Goal: Task Accomplishment & Management: Use online tool/utility

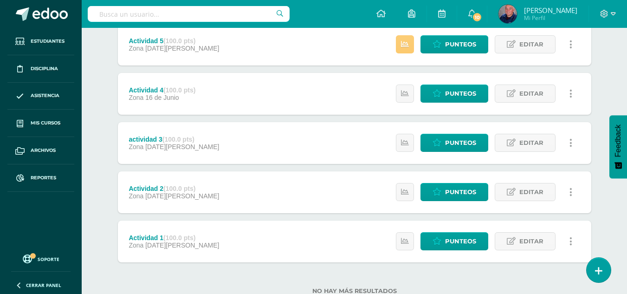
scroll to position [186, 0]
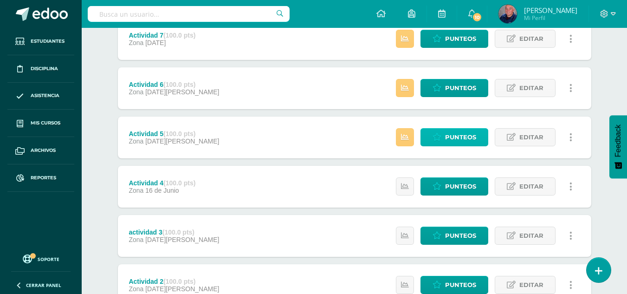
click at [454, 138] on span "Punteos" at bounding box center [460, 137] width 31 height 17
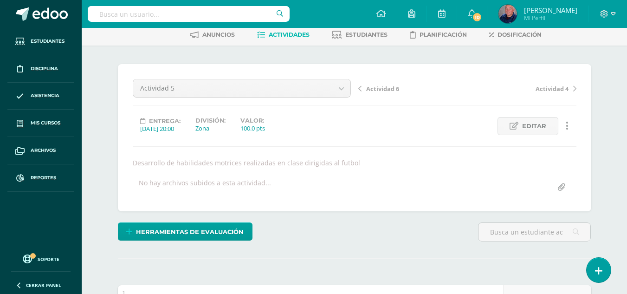
scroll to position [232, 0]
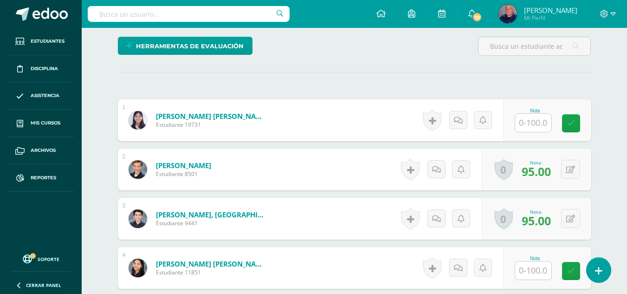
click at [538, 123] on input "text" at bounding box center [533, 123] width 36 height 18
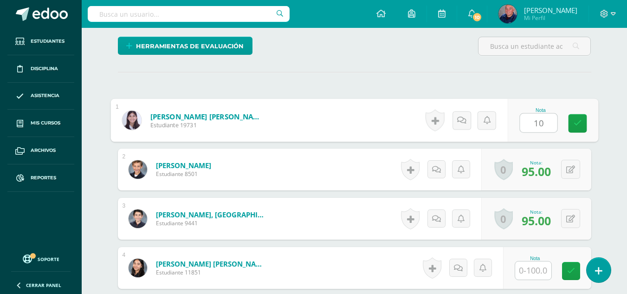
type input "100"
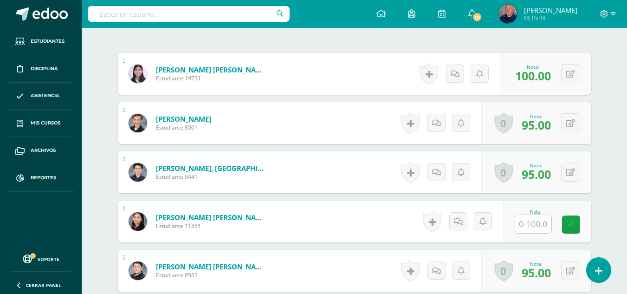
scroll to position [371, 0]
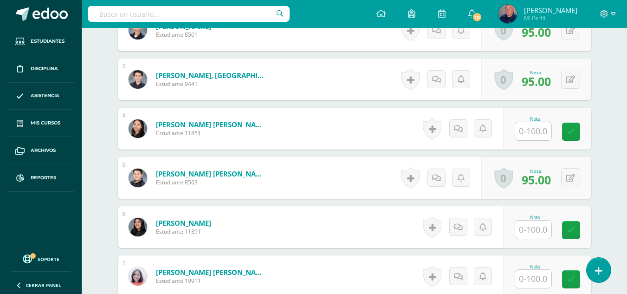
click at [535, 132] on input "text" at bounding box center [533, 131] width 36 height 18
type input "100"
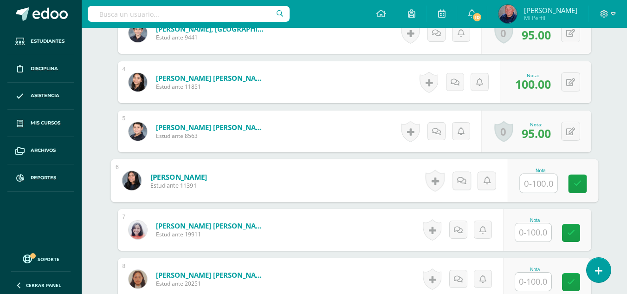
click at [547, 184] on input "text" at bounding box center [538, 183] width 37 height 19
type input "96"
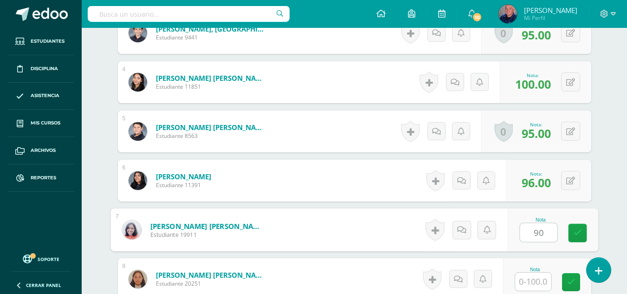
type input "90"
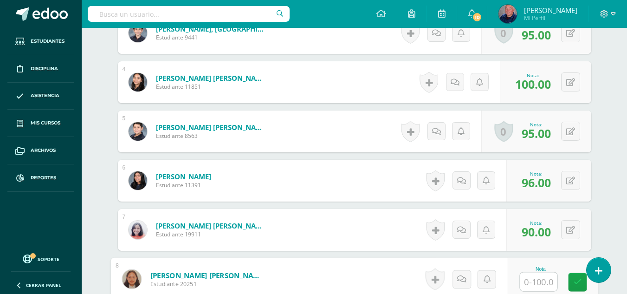
scroll to position [511, 0]
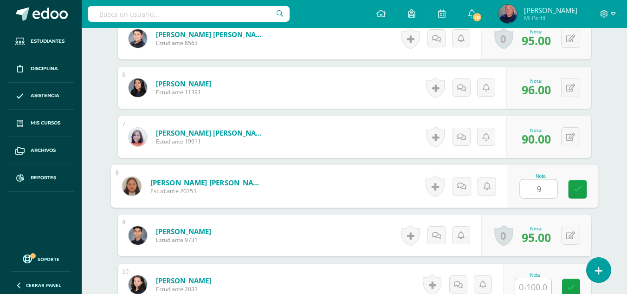
type input "96"
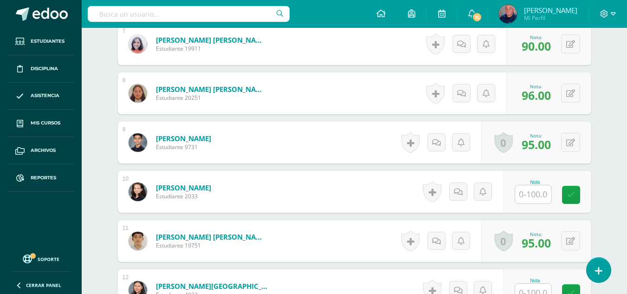
click at [534, 197] on input "text" at bounding box center [533, 194] width 36 height 18
type input "100"
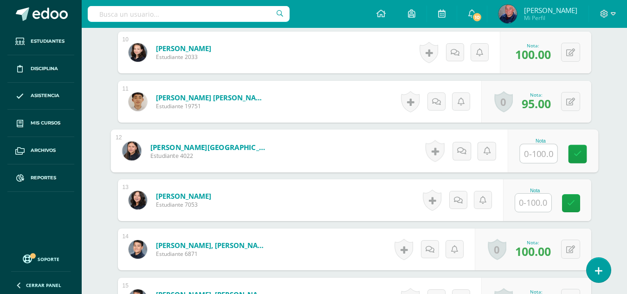
click at [538, 149] on input "text" at bounding box center [538, 153] width 37 height 19
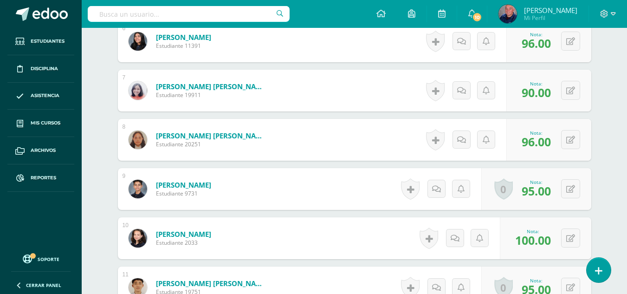
scroll to position [650, 0]
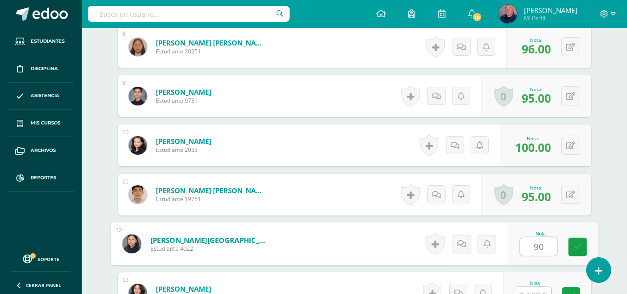
type input "90"
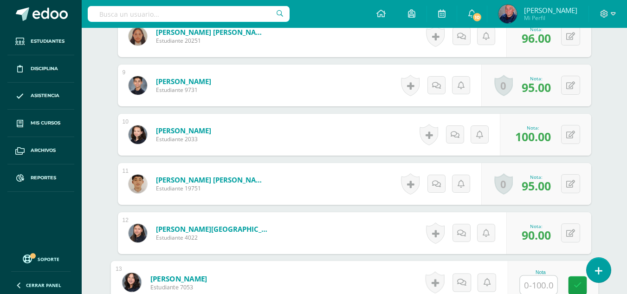
scroll to position [753, 0]
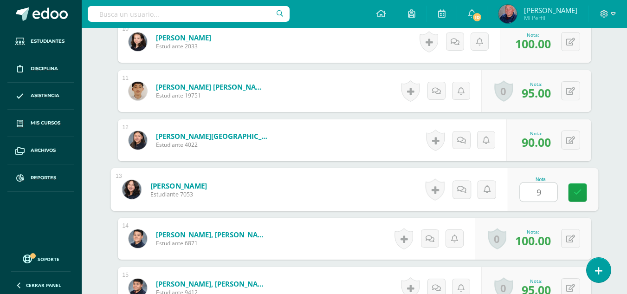
type input "94"
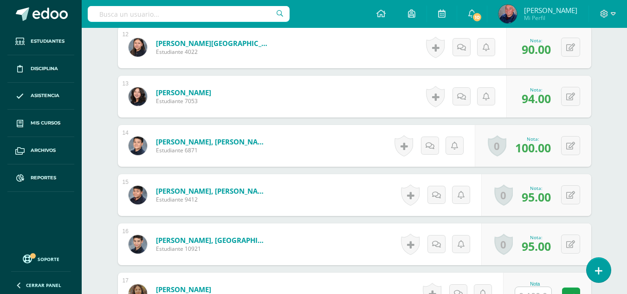
scroll to position [1032, 0]
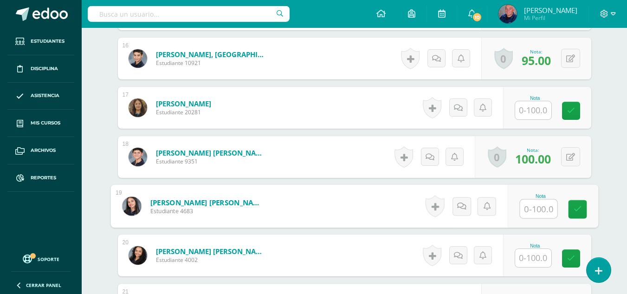
click at [535, 210] on input "text" at bounding box center [538, 209] width 37 height 19
type input "94"
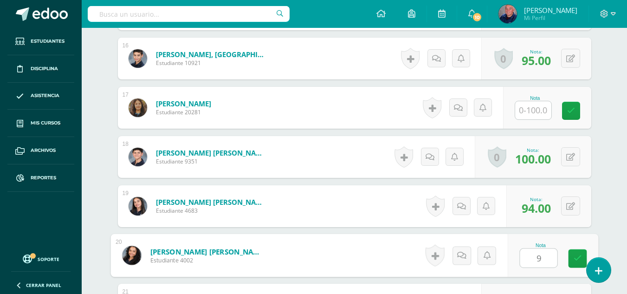
type input "96"
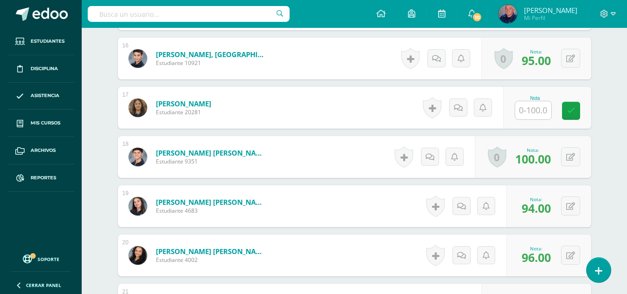
scroll to position [1171, 0]
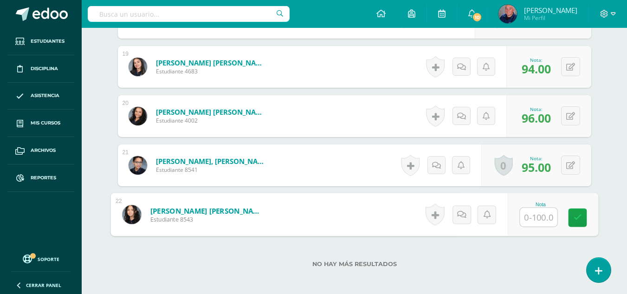
click at [543, 221] on input "text" at bounding box center [538, 217] width 37 height 19
type input "100"
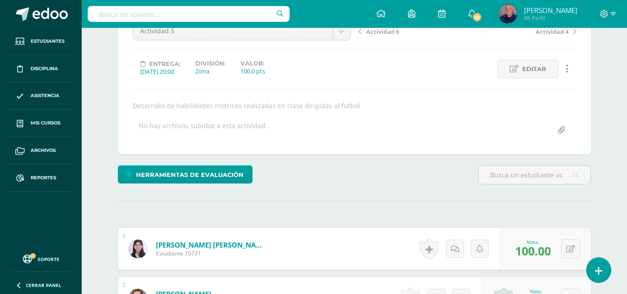
scroll to position [11, 0]
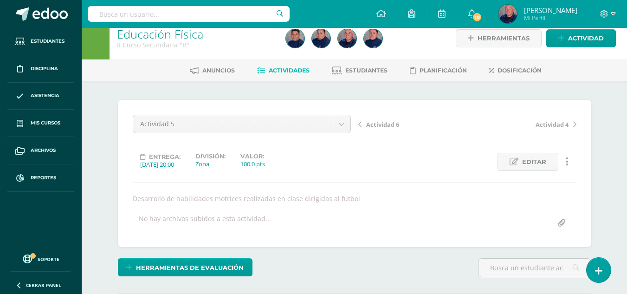
click at [382, 121] on span "Actividad 6" at bounding box center [382, 124] width 33 height 8
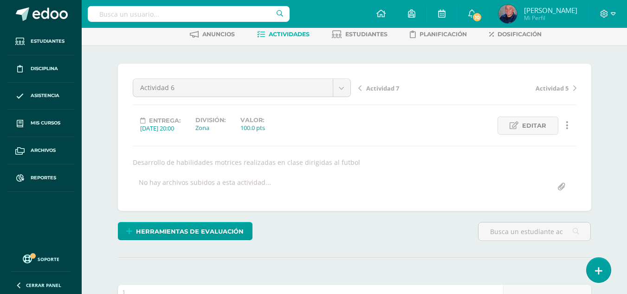
scroll to position [186, 0]
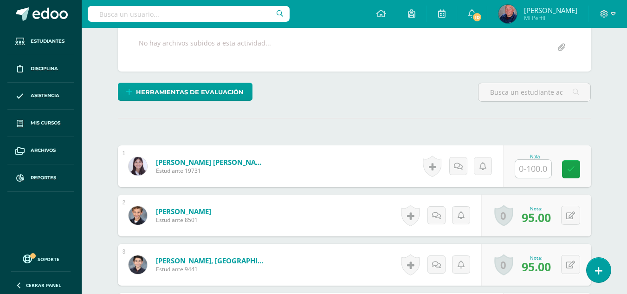
click at [526, 172] on input "text" at bounding box center [533, 169] width 36 height 18
type input "100"
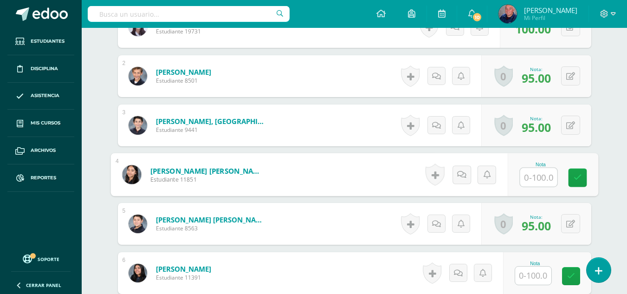
click at [527, 172] on input "text" at bounding box center [538, 177] width 37 height 19
type input "100"
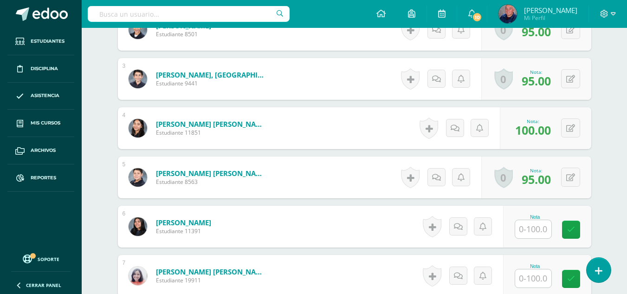
scroll to position [465, 0]
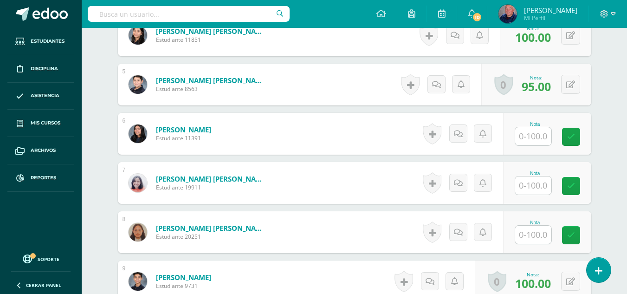
click at [530, 139] on input "text" at bounding box center [533, 136] width 36 height 18
type input "95"
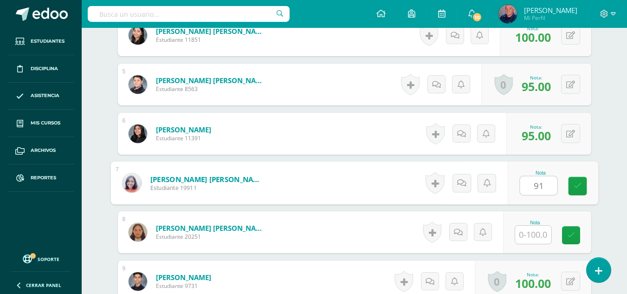
type input "91"
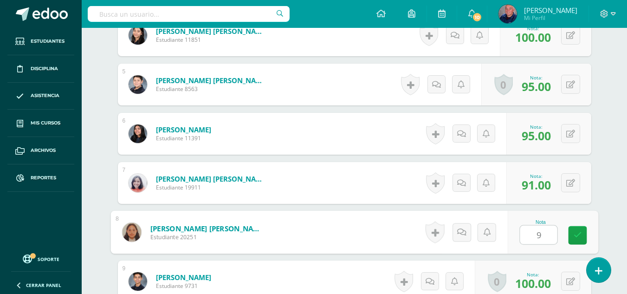
type input "96"
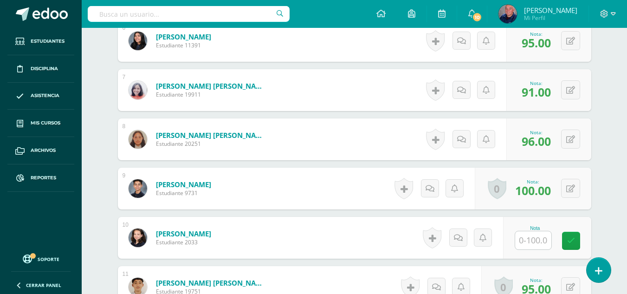
scroll to position [650, 0]
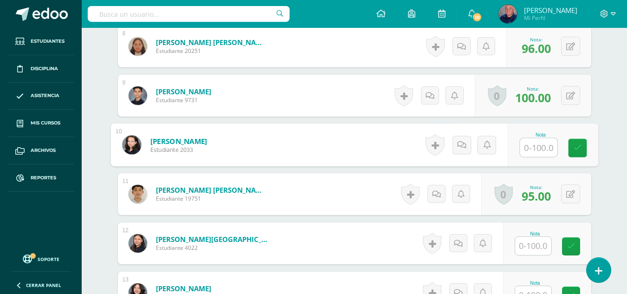
click at [530, 143] on input "text" at bounding box center [538, 147] width 37 height 19
type input "100"
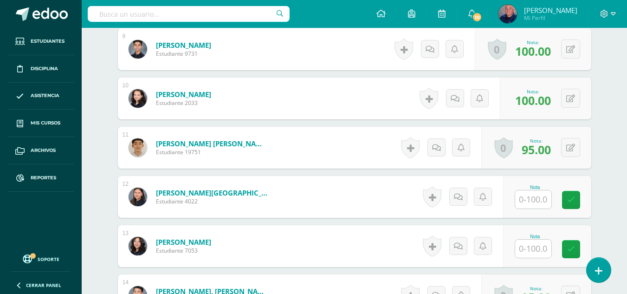
scroll to position [743, 0]
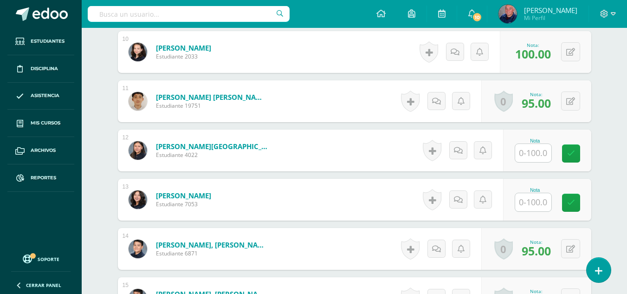
click at [530, 149] on input "text" at bounding box center [533, 153] width 36 height 18
type input "89"
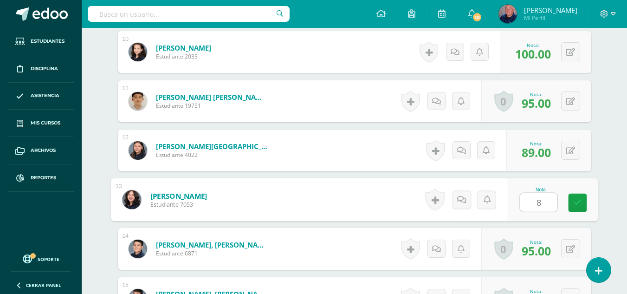
type input "89"
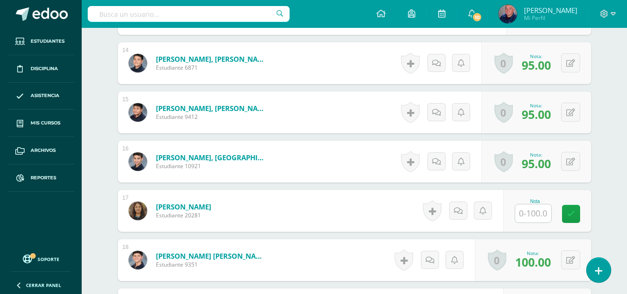
scroll to position [975, 0]
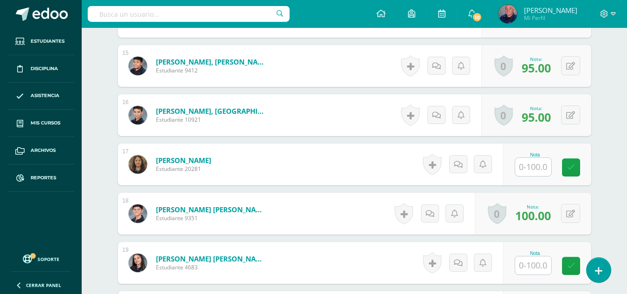
click at [532, 169] on input "text" at bounding box center [533, 167] width 36 height 18
type input "85"
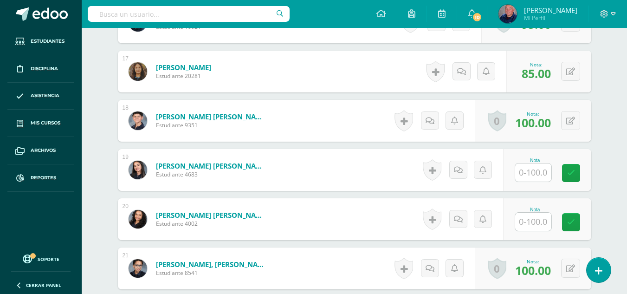
scroll to position [1115, 0]
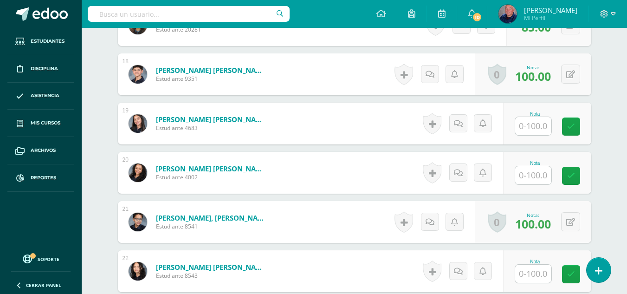
click at [536, 119] on input "text" at bounding box center [533, 126] width 36 height 18
type input "85"
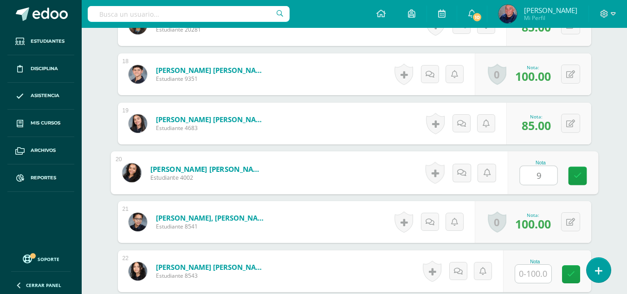
type input "96"
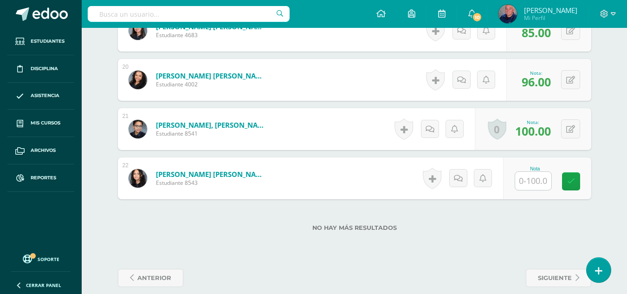
scroll to position [1219, 0]
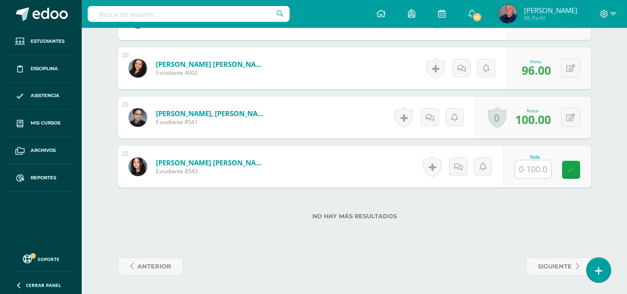
click at [546, 168] on input "text" at bounding box center [533, 169] width 36 height 18
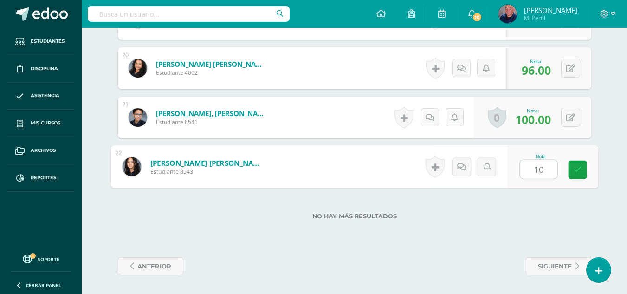
type input "100"
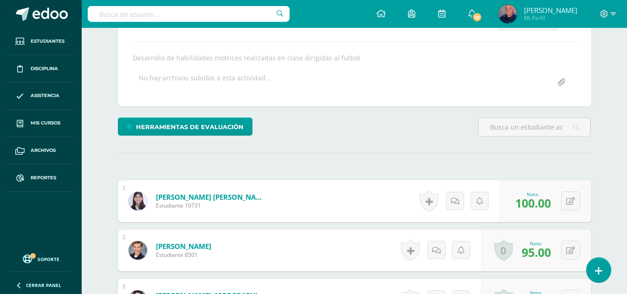
scroll to position [12, 0]
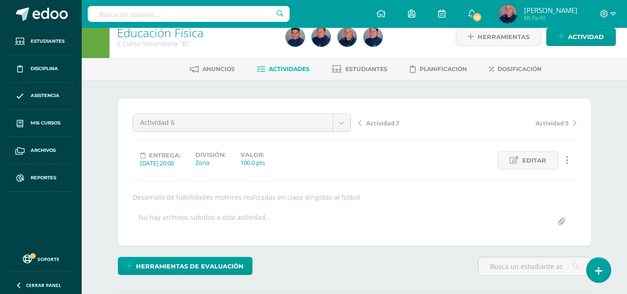
click at [285, 70] on span "Actividades" at bounding box center [289, 68] width 41 height 7
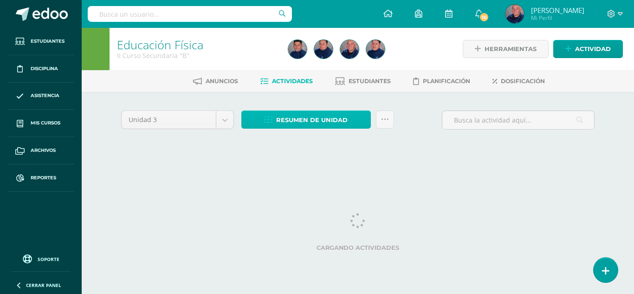
click at [301, 116] on span "Resumen de unidad" at bounding box center [311, 119] width 71 height 17
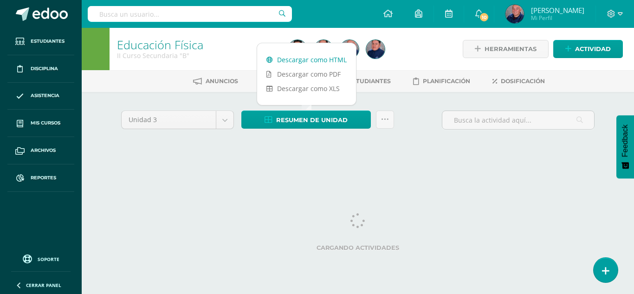
click at [302, 57] on link "Descargar como HTML" at bounding box center [306, 59] width 99 height 14
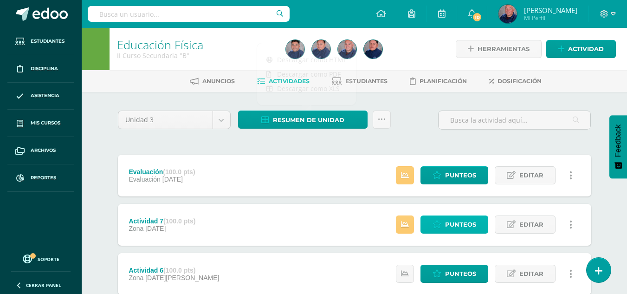
click at [448, 225] on span "Punteos" at bounding box center [460, 224] width 31 height 17
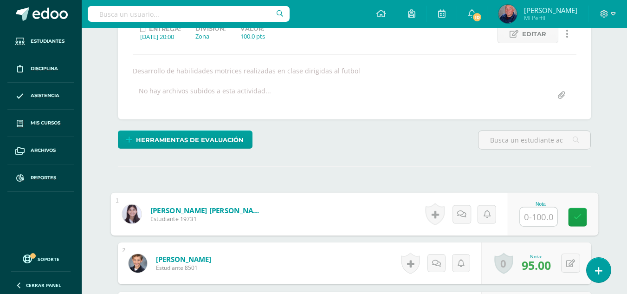
click at [531, 217] on input "text" at bounding box center [538, 217] width 37 height 19
type input "100"
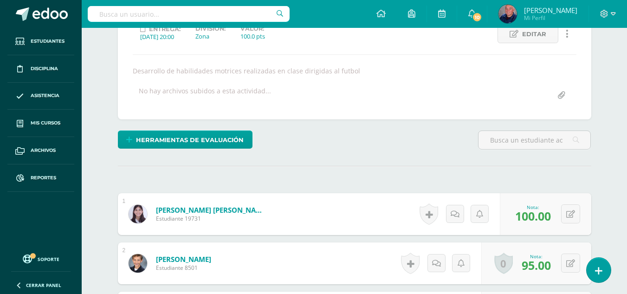
scroll to position [278, 0]
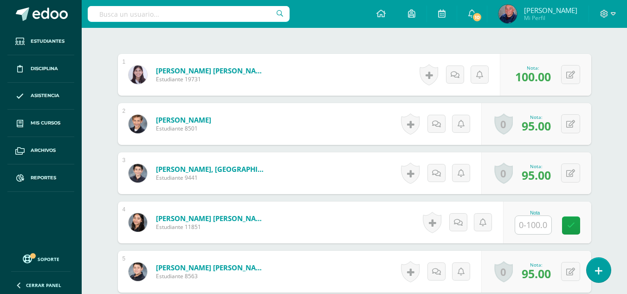
click at [528, 222] on input "text" at bounding box center [533, 225] width 36 height 18
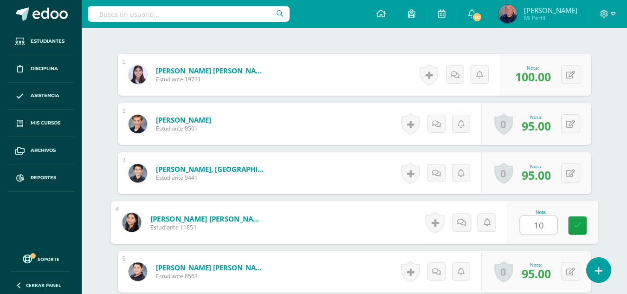
type input "1"
type input "98"
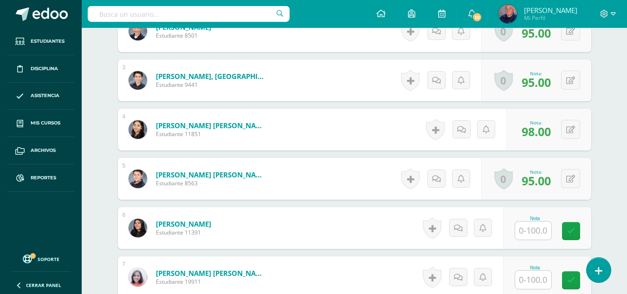
scroll to position [417, 0]
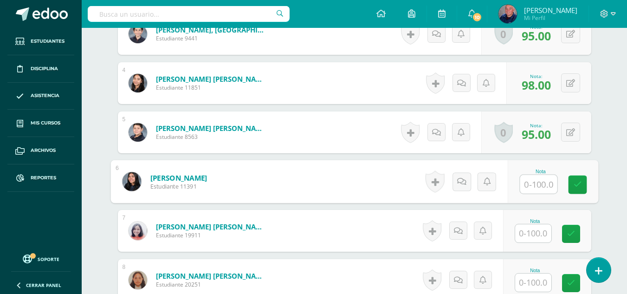
click at [532, 179] on input "text" at bounding box center [538, 184] width 37 height 19
type input "95"
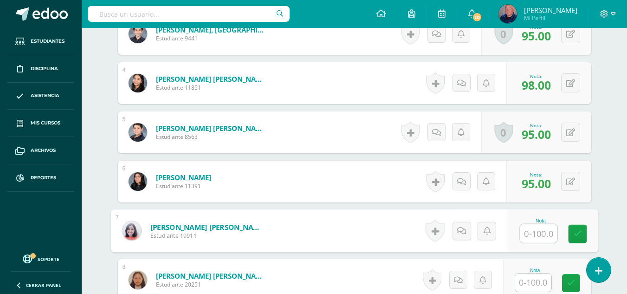
click at [533, 236] on input "text" at bounding box center [538, 233] width 37 height 19
type input "90"
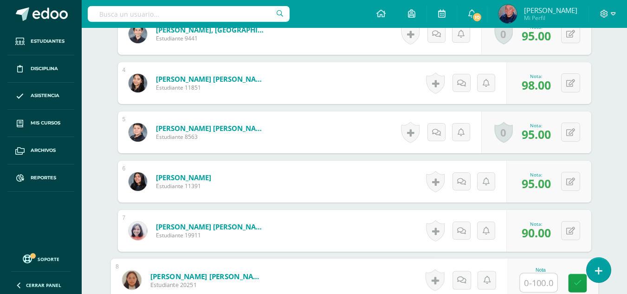
scroll to position [510, 0]
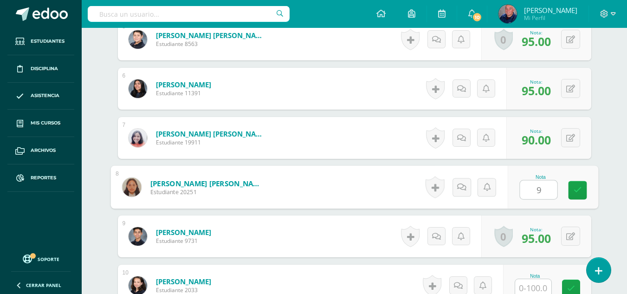
type input "96"
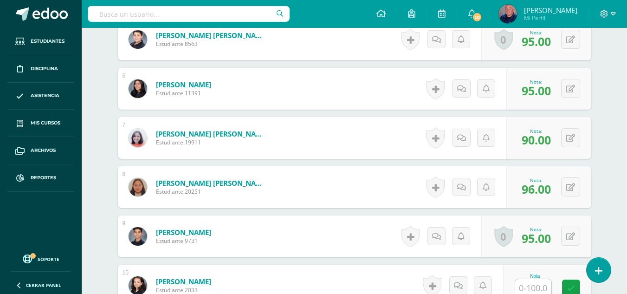
scroll to position [649, 0]
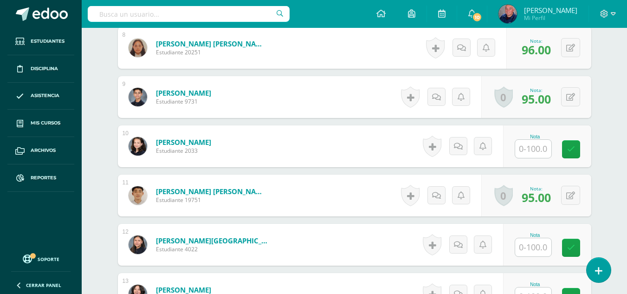
click at [535, 150] on input "text" at bounding box center [533, 149] width 36 height 18
type input "100"
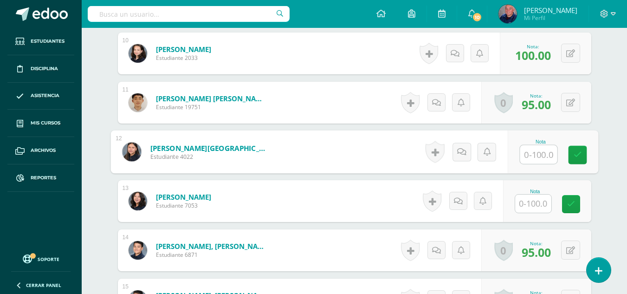
click at [535, 150] on input "text" at bounding box center [538, 154] width 37 height 19
type input "90"
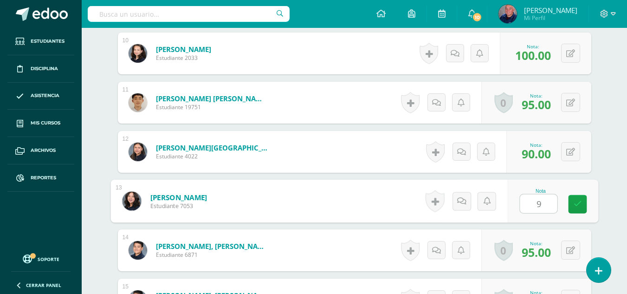
type input "92"
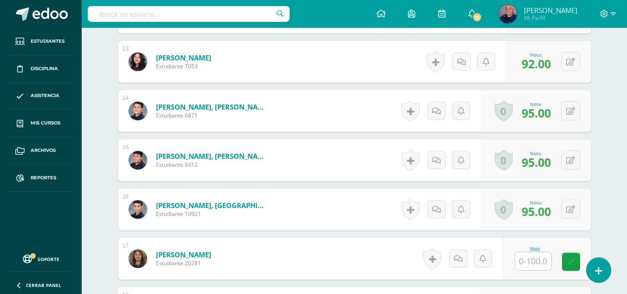
scroll to position [1020, 0]
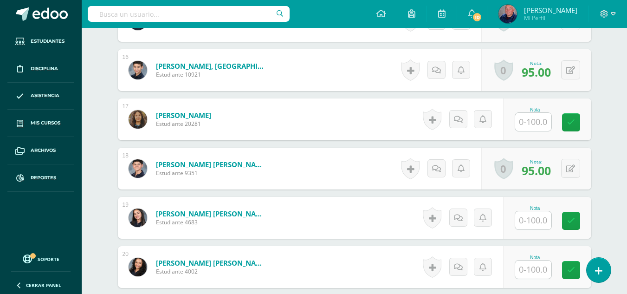
click at [538, 122] on input "text" at bounding box center [533, 122] width 36 height 18
type input "91"
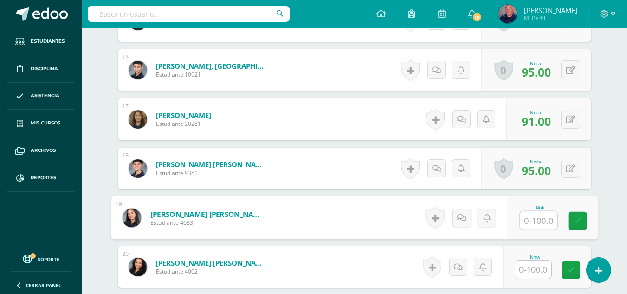
click at [533, 223] on input "text" at bounding box center [538, 220] width 37 height 19
type input "91"
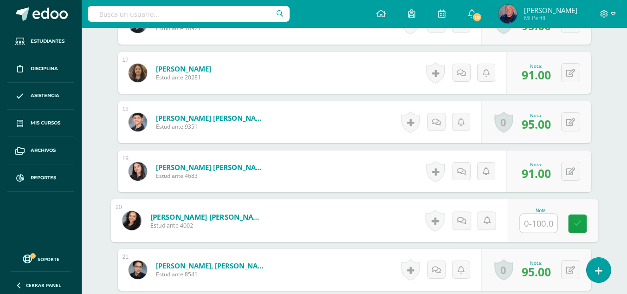
scroll to position [1113, 0]
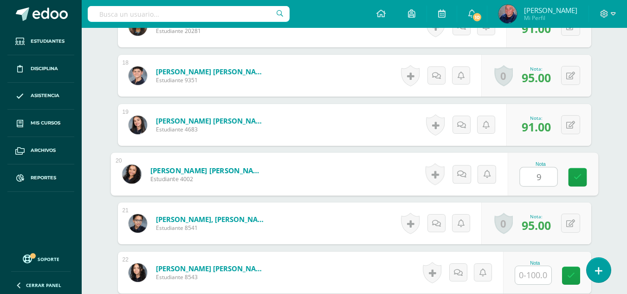
type input "92"
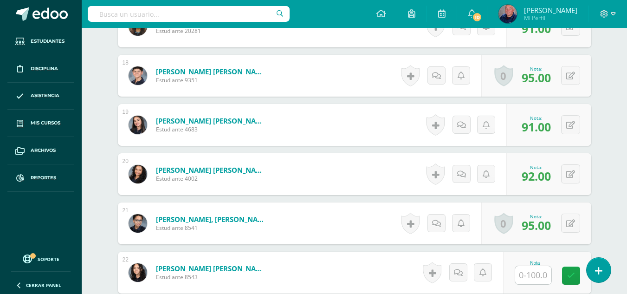
scroll to position [1206, 0]
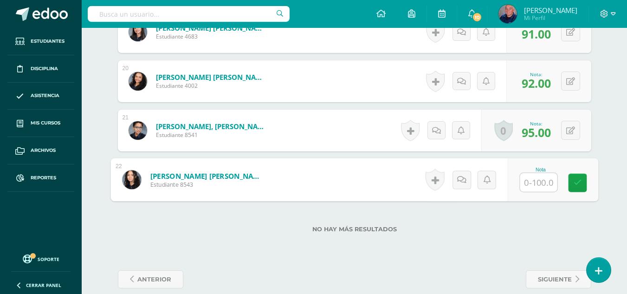
click at [538, 182] on input "text" at bounding box center [538, 182] width 37 height 19
type input "100"
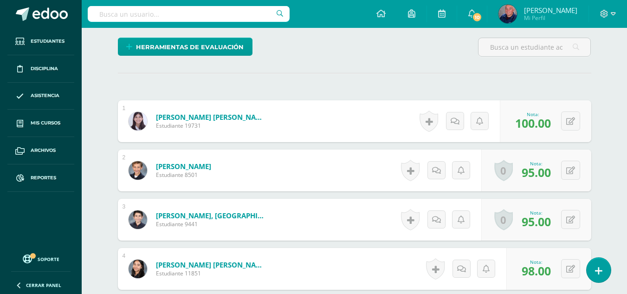
scroll to position [45, 0]
